Goal: Task Accomplishment & Management: Manage account settings

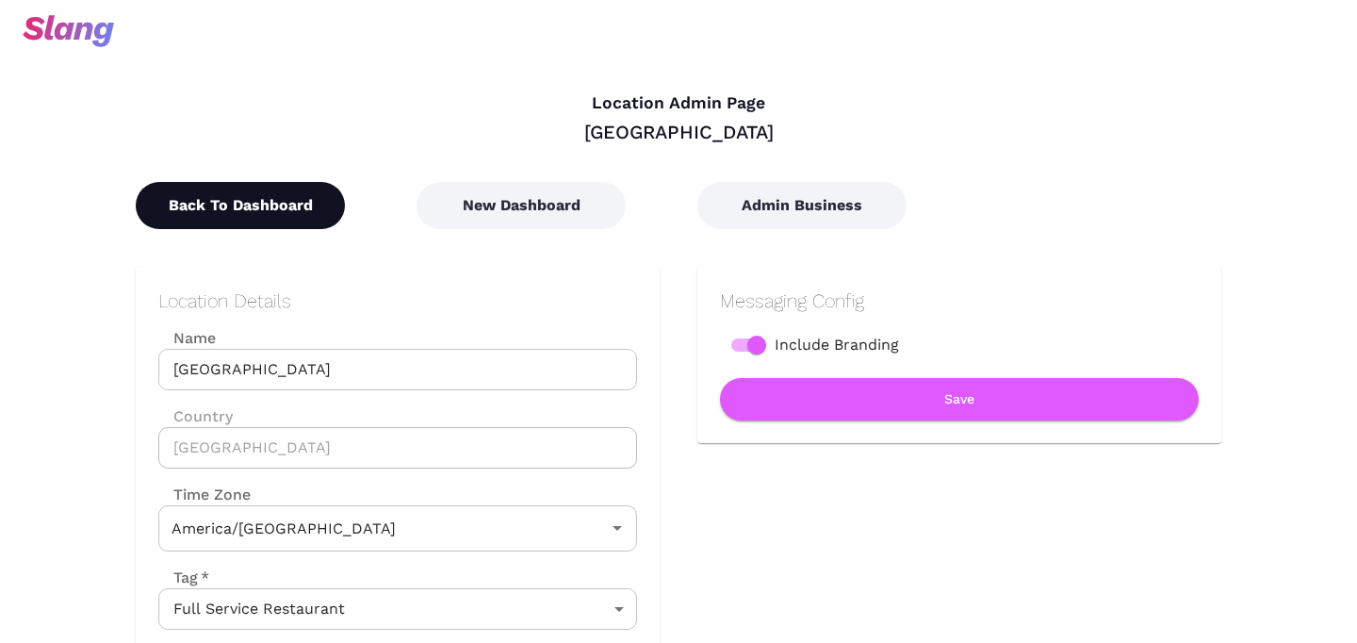
type input "Mountain Time"
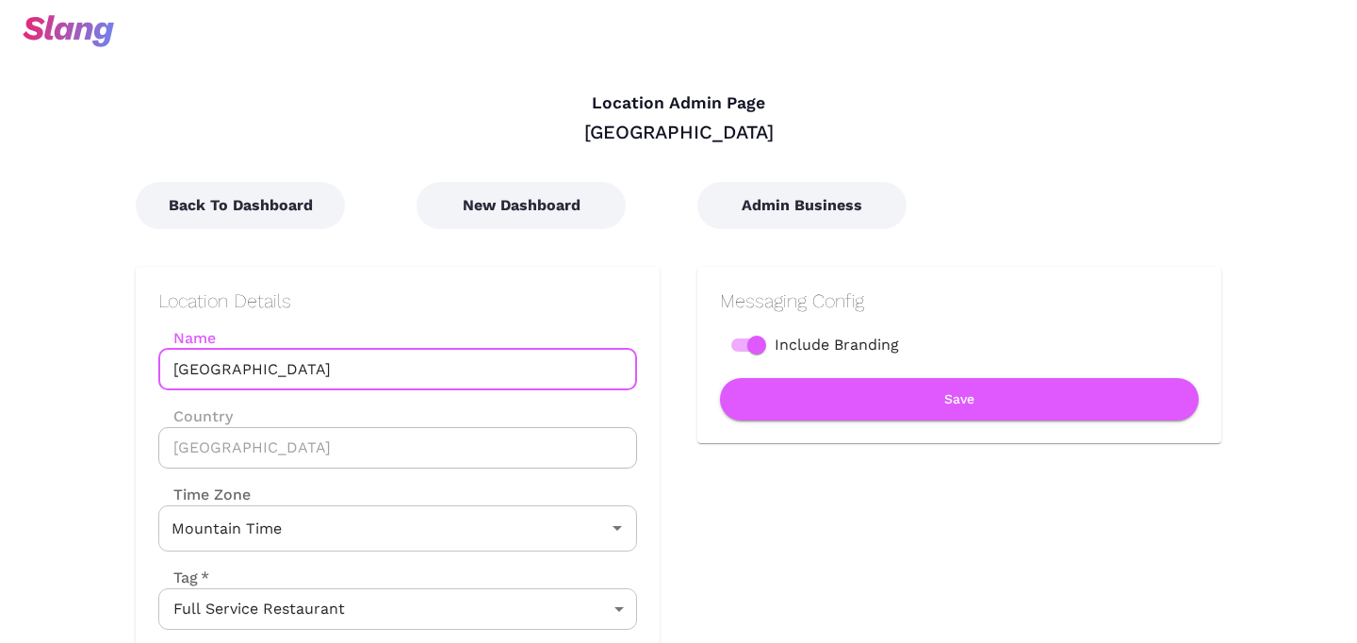
click at [172, 374] on input "Bow Valley Ranche" at bounding box center [397, 369] width 479 height 41
click at [367, 370] on input "The Bow Valley Ranche" at bounding box center [397, 369] width 479 height 41
click at [330, 369] on input "The Bow Valley Ranche Restaurant" at bounding box center [397, 369] width 479 height 41
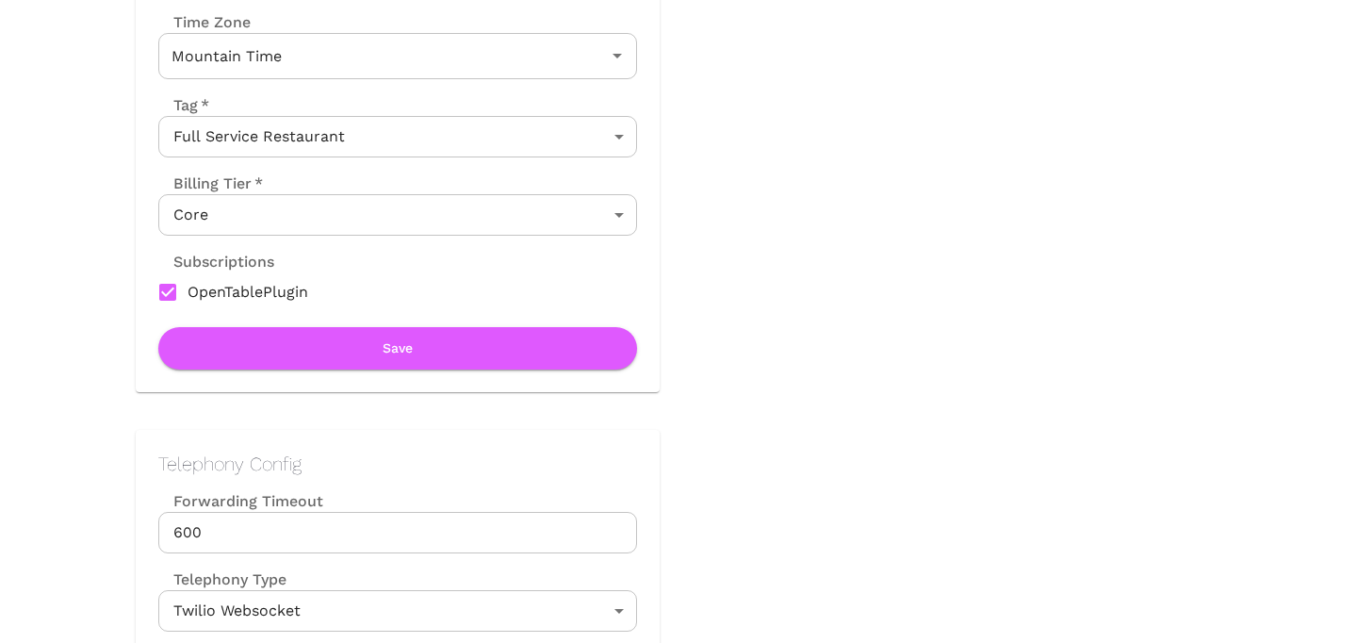
scroll to position [476, 0]
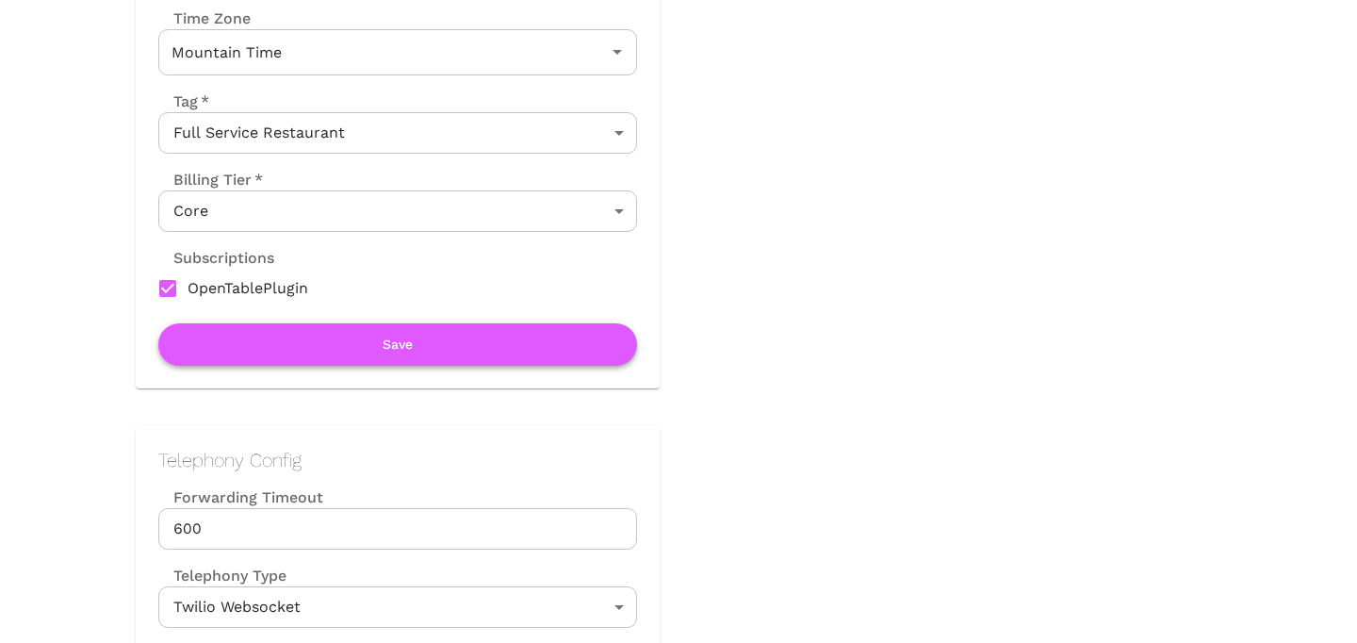
type input "The Bow Valley Ranche Restaurant"
click at [334, 345] on button "Save" at bounding box center [397, 344] width 479 height 42
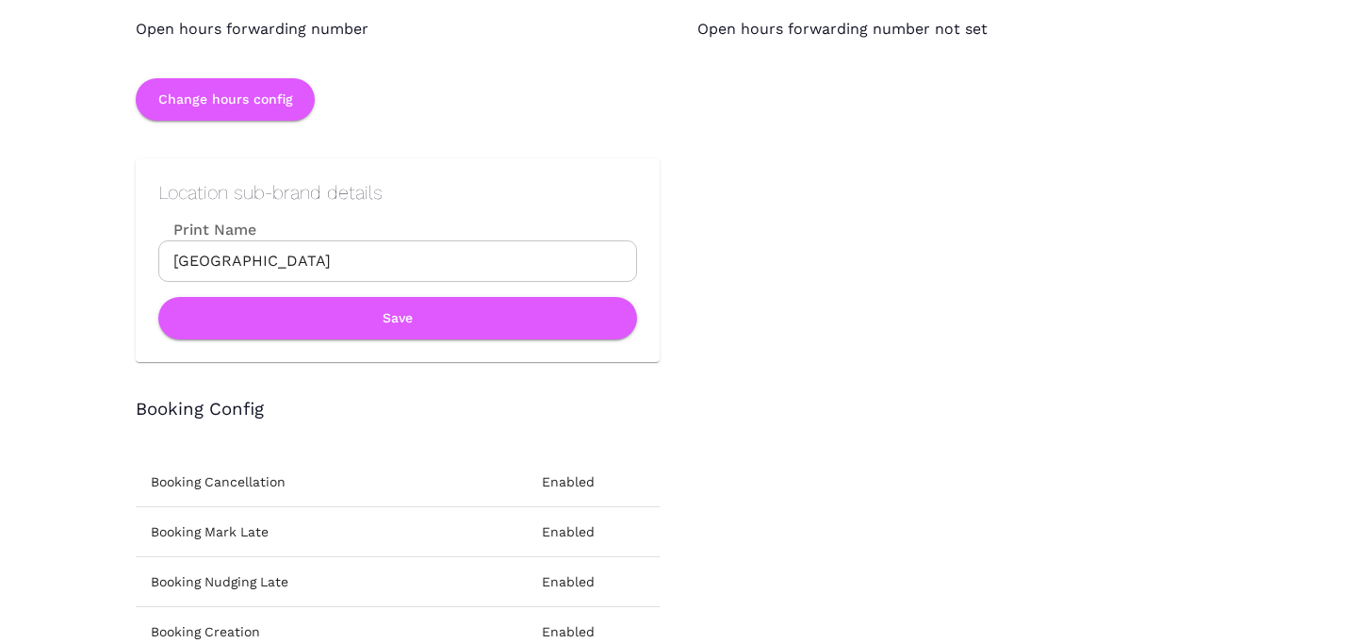
scroll to position [2035, 0]
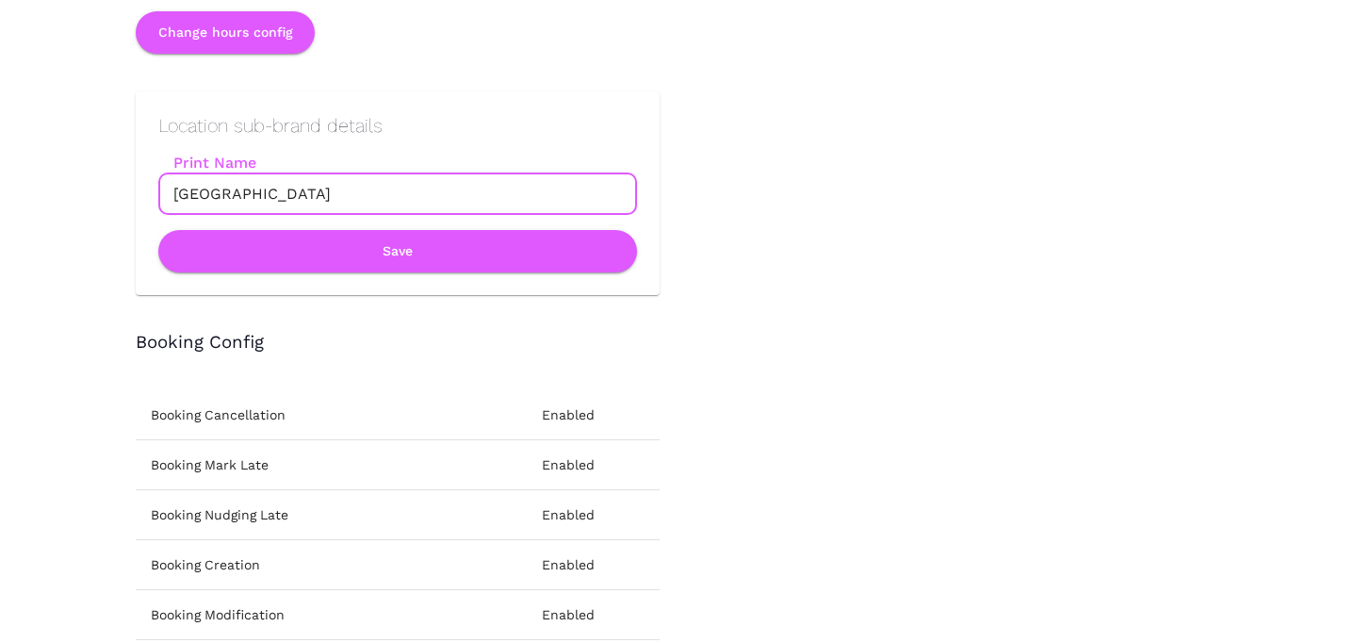
click at [319, 192] on input "Bow Valley Ranche" at bounding box center [397, 193] width 479 height 41
paste input "The Bow Valley Ranche Restaurant"
type input "The Bow Valley Ranche Restaurant"
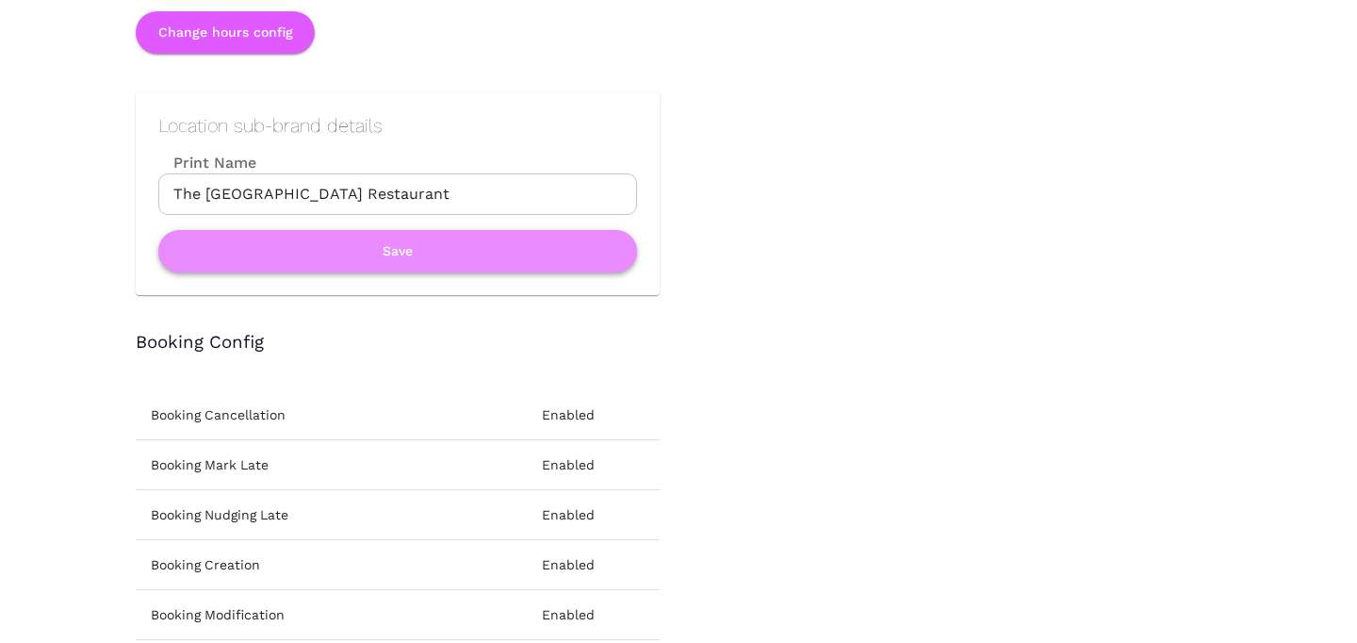
click at [350, 252] on button "Save" at bounding box center [397, 251] width 479 height 42
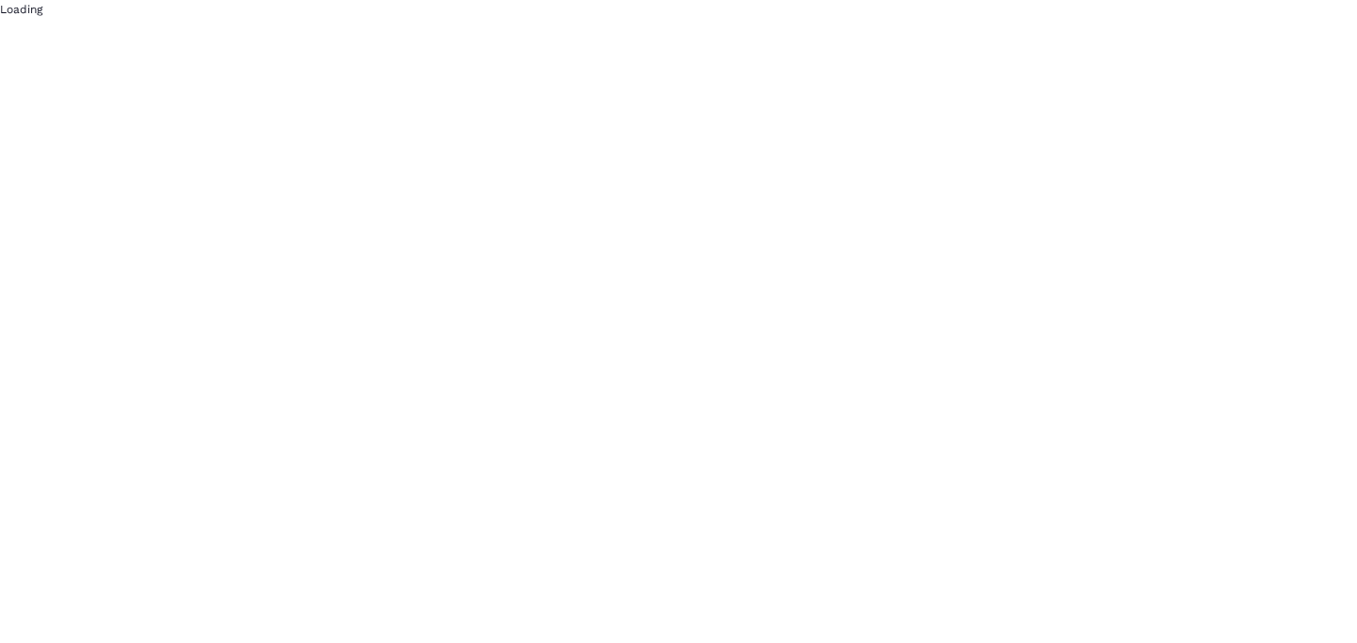
scroll to position [0, 0]
